Goal: Check status

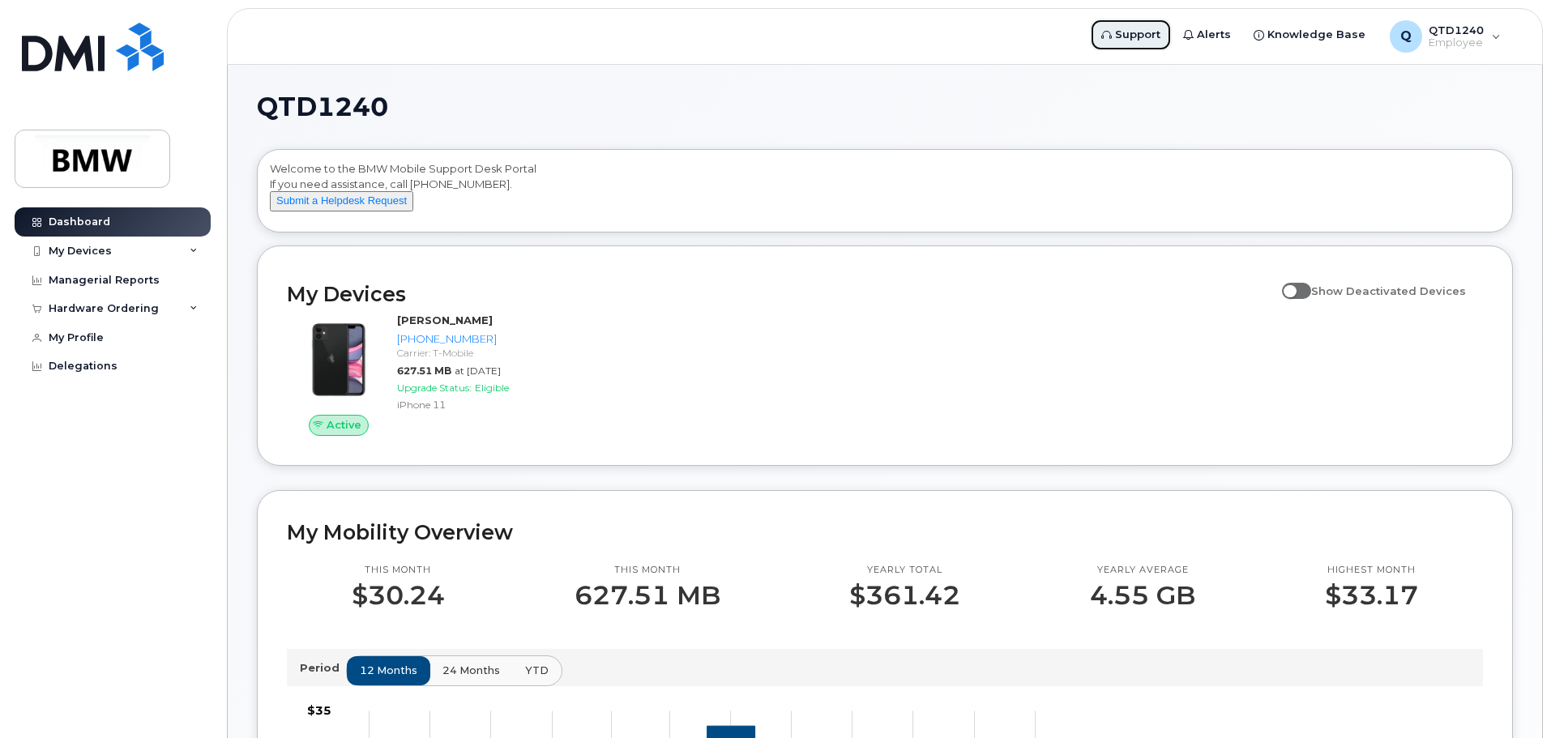
click at [1112, 34] on icon at bounding box center [1106, 35] width 11 height 11
click at [383, 211] on button "Submit a Helpdesk Request" at bounding box center [341, 201] width 143 height 20
click at [1311, 299] on span at bounding box center [1296, 291] width 29 height 16
click at [1295, 288] on input "Show Deactivated Devices" at bounding box center [1288, 281] width 13 height 13
checkbox input "true"
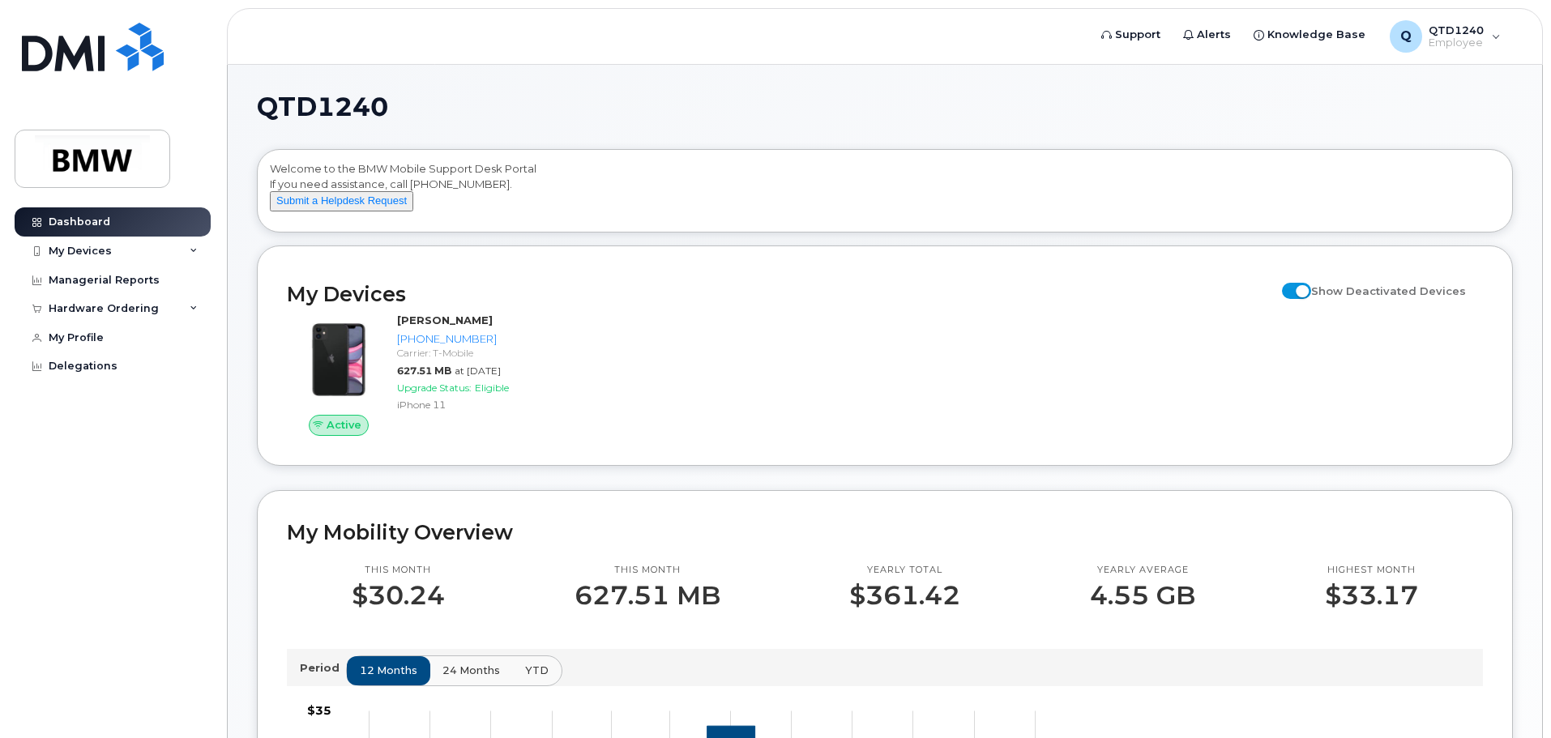
click at [751, 373] on div "Active Nathaniel Dobbs 864-320-7076 Carrier: T-Mobile 627.51 MB at Sep 01, 2025…" at bounding box center [884, 374] width 1215 height 143
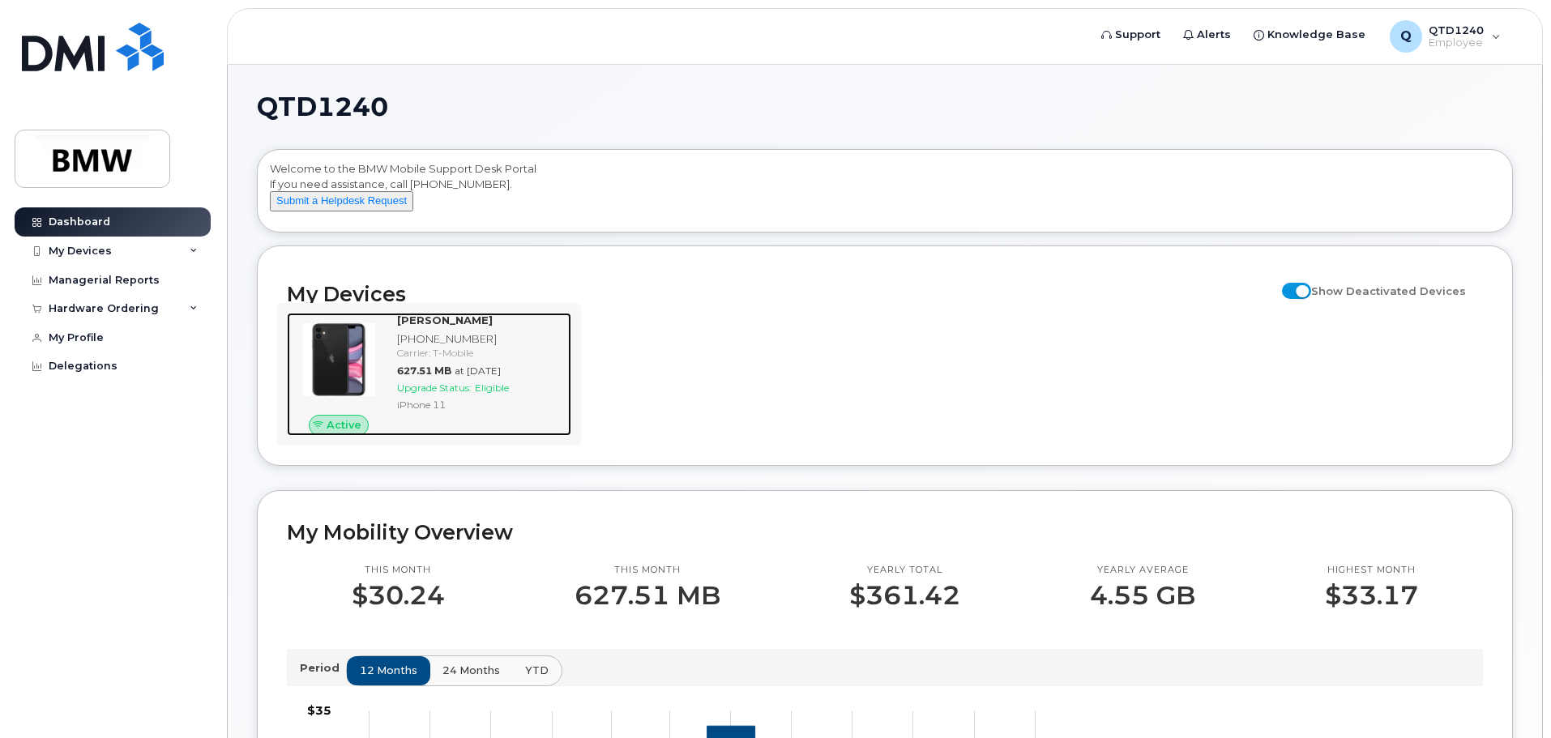
click at [355, 385] on img at bounding box center [339, 360] width 78 height 78
